Goal: Find specific page/section: Find specific page/section

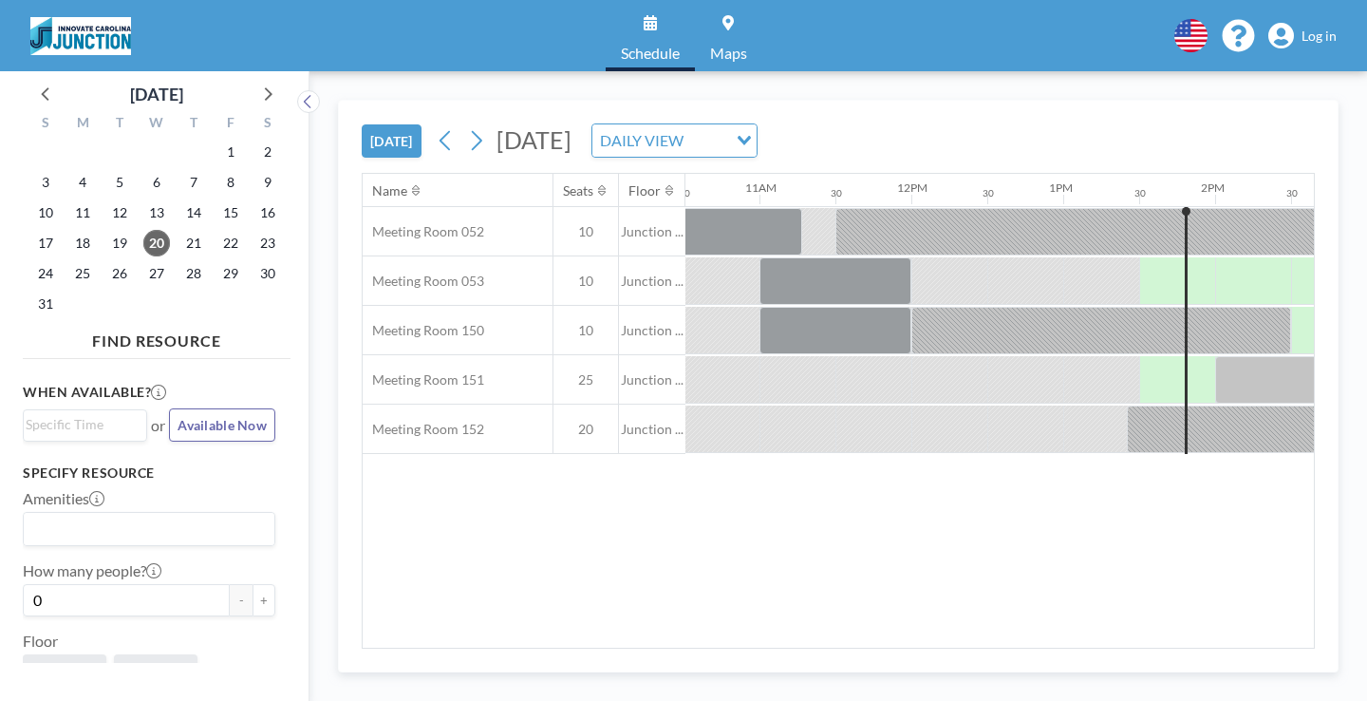
scroll to position [0, 1604]
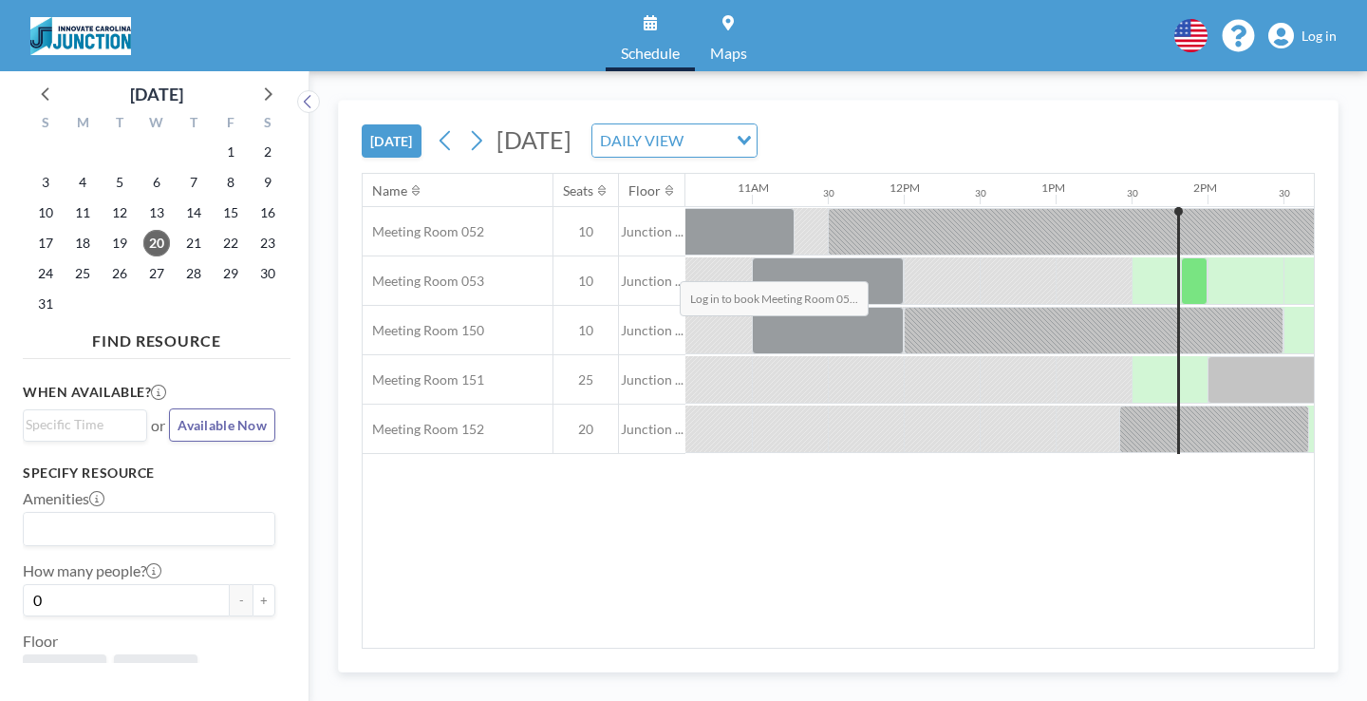
click at [1181, 257] on div at bounding box center [1194, 280] width 27 height 47
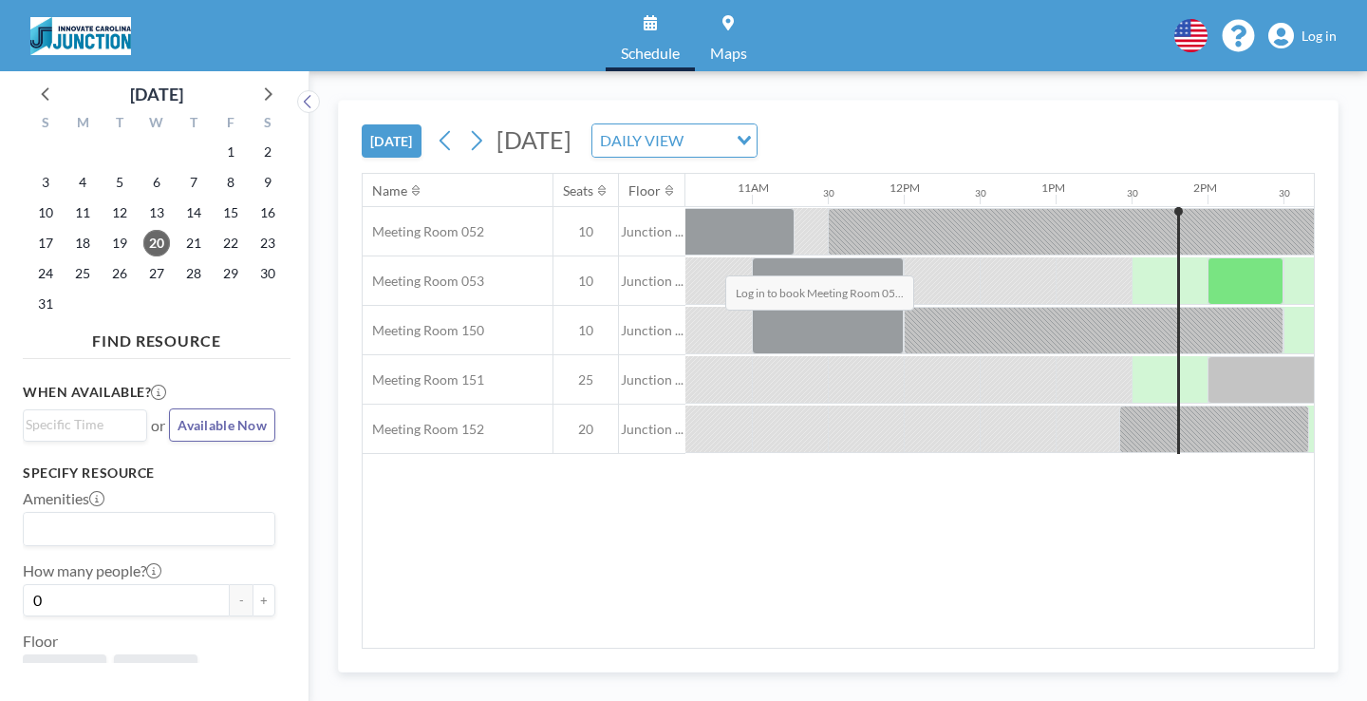
click at [1208, 257] on div at bounding box center [1246, 280] width 76 height 47
click at [1324, 38] on link "Log in" at bounding box center [1302, 36] width 68 height 27
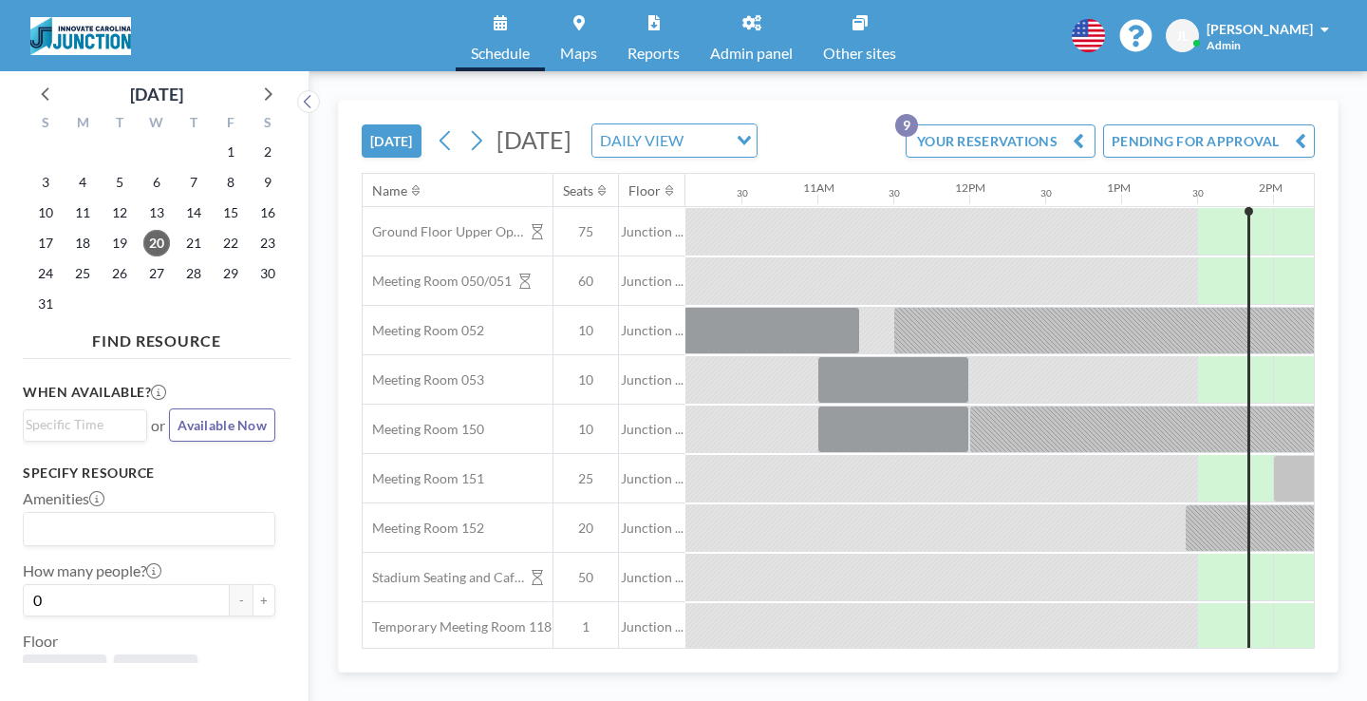
scroll to position [0, 1604]
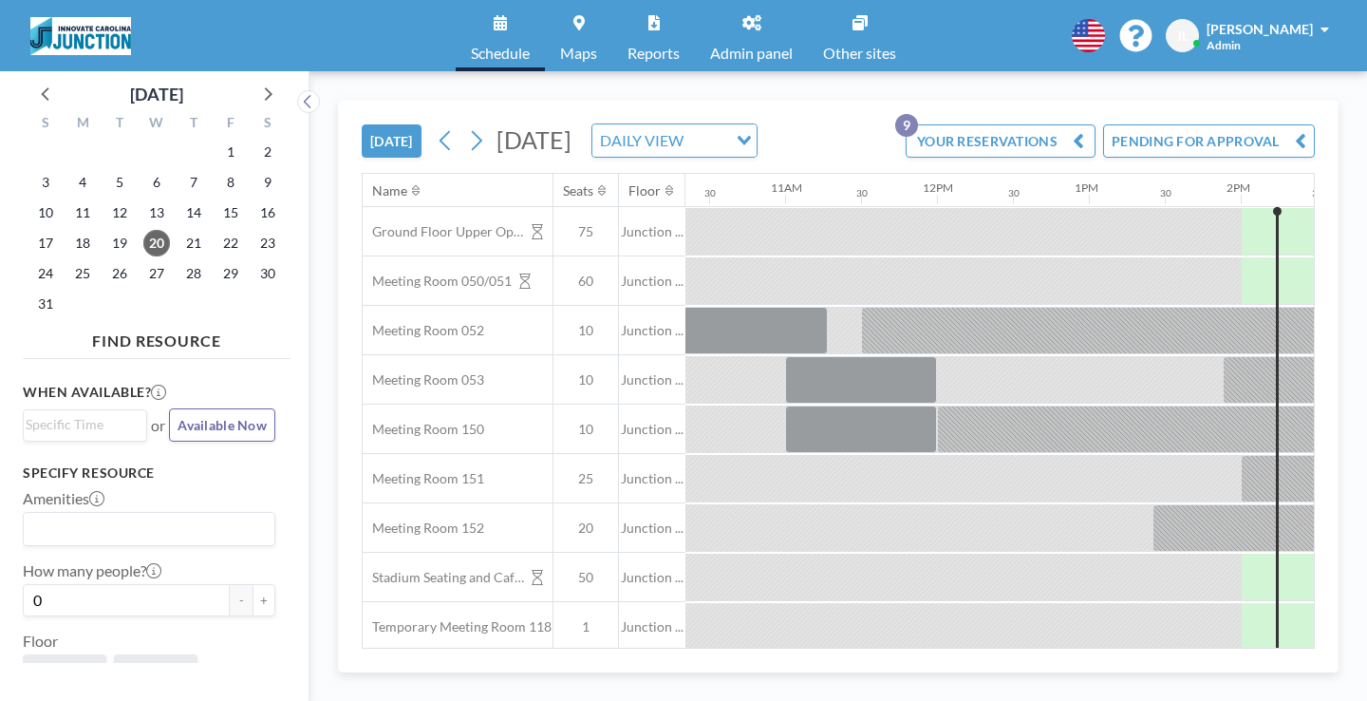
scroll to position [0, 1666]
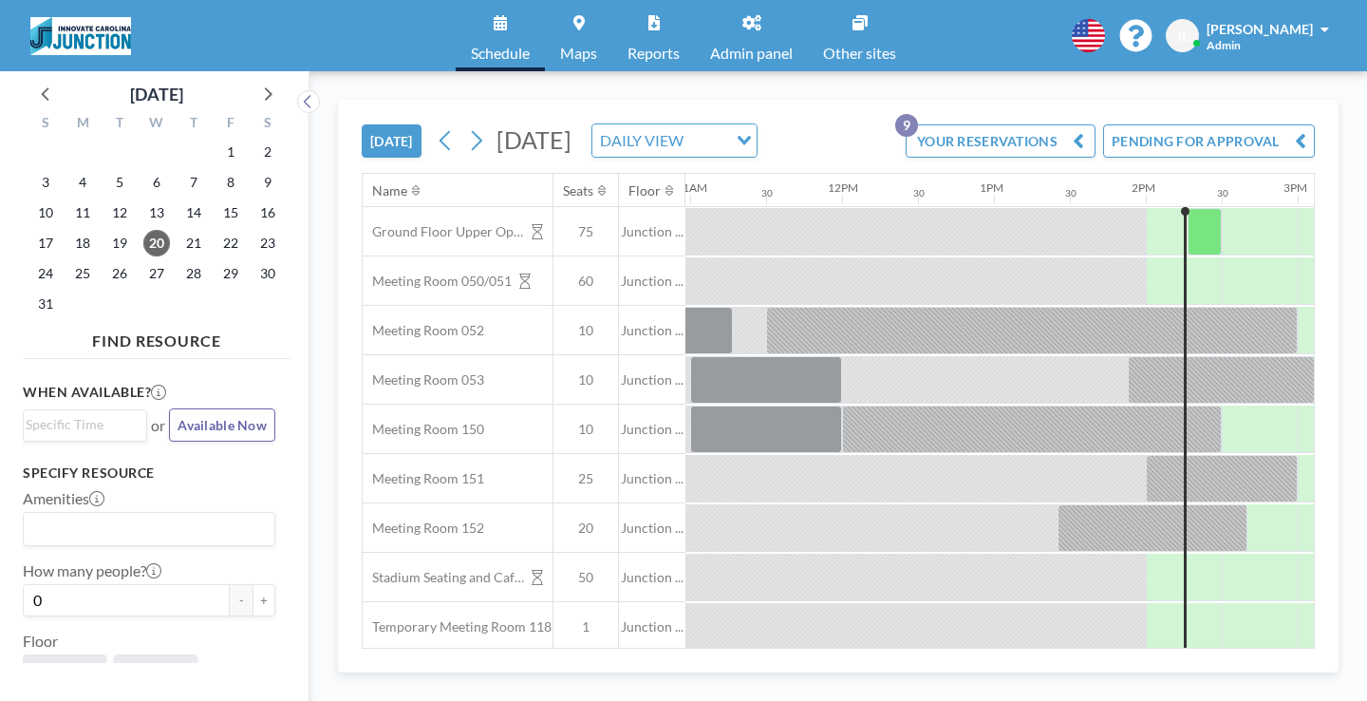
click at [733, 46] on span "Admin panel" at bounding box center [751, 53] width 83 height 15
